Goal: Task Accomplishment & Management: Use online tool/utility

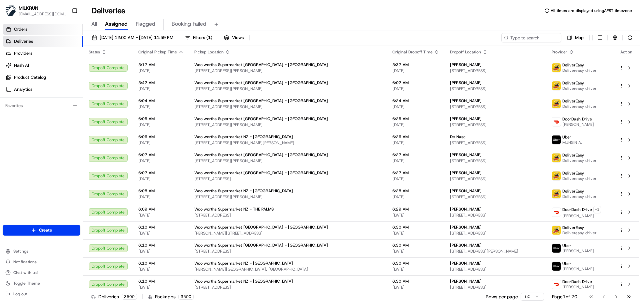
drag, startPoint x: 101, startPoint y: 22, endPoint x: 81, endPoint y: 29, distance: 21.0
click at [98, 24] on div "All Assigned Flagged Booking Failed" at bounding box center [361, 25] width 556 height 12
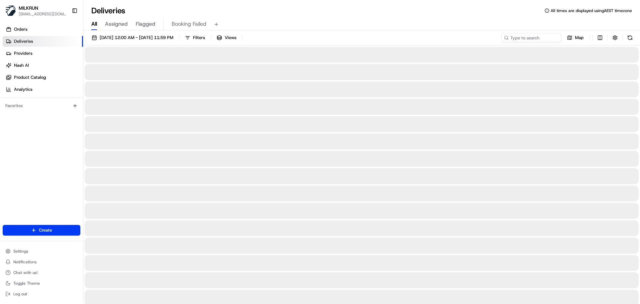
click at [93, 26] on span "All" at bounding box center [94, 24] width 6 height 8
click at [523, 41] on input at bounding box center [521, 37] width 80 height 9
paste input "[PERSON_NAME]"
type input "[PERSON_NAME]"
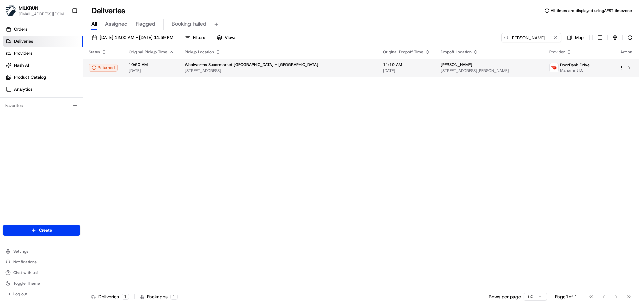
click at [179, 73] on td "Woolworths Supermarket NZ - Waiata Shores 2 Periko Way, Auckland, Auckland 2112…" at bounding box center [278, 68] width 198 height 18
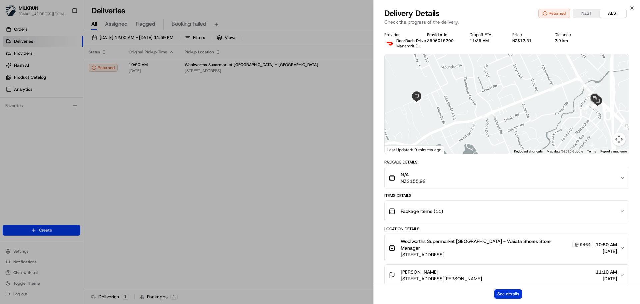
click at [504, 296] on button "See details" at bounding box center [508, 293] width 28 height 9
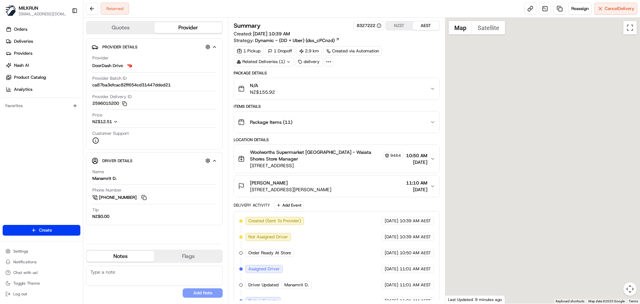
scroll to position [106, 0]
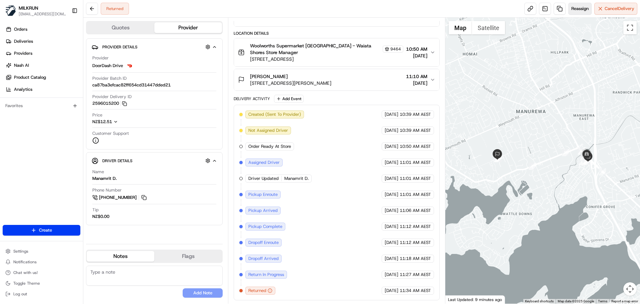
click at [577, 7] on span "Reassign" at bounding box center [579, 9] width 17 height 6
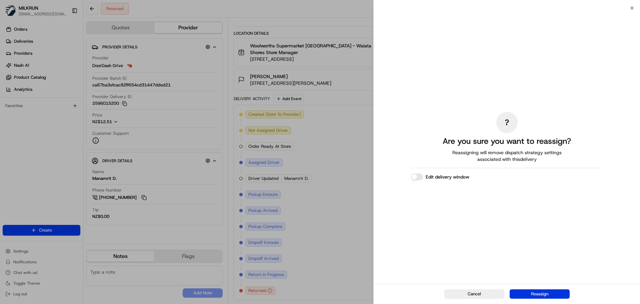
click at [515, 296] on button "Reassign" at bounding box center [539, 293] width 60 height 9
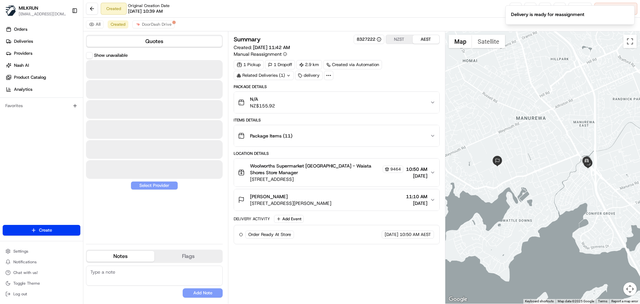
scroll to position [0, 0]
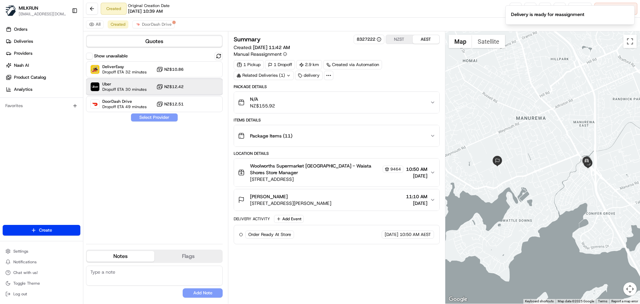
click at [203, 88] on div at bounding box center [202, 87] width 8 height 8
click at [169, 118] on button "Assign Provider" at bounding box center [154, 117] width 47 height 8
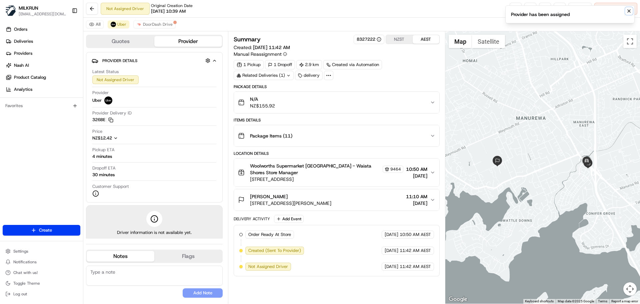
click at [627, 10] on icon "Notifications (F8)" at bounding box center [628, 10] width 5 height 5
click at [514, 8] on link at bounding box center [515, 9] width 12 height 12
